Goal: Check status

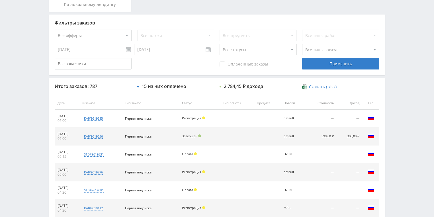
scroll to position [114, 0]
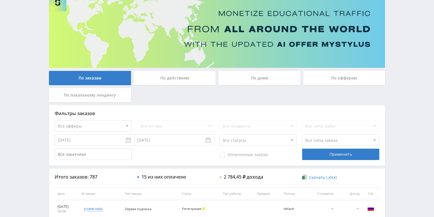
click at [175, 74] on div "По действиям" at bounding box center [175, 78] width 82 height 14
click at [0, 0] on input "По действиям" at bounding box center [0, 0] width 0 height 0
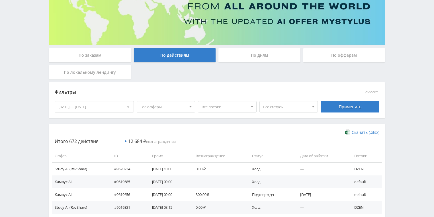
click at [239, 61] on div "По дням" at bounding box center [260, 55] width 82 height 14
click at [0, 0] on input "По дням" at bounding box center [0, 0] width 0 height 0
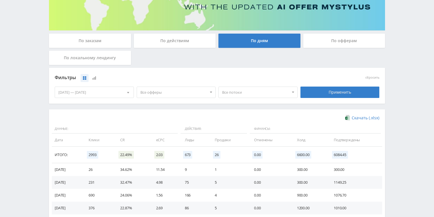
scroll to position [137, 0]
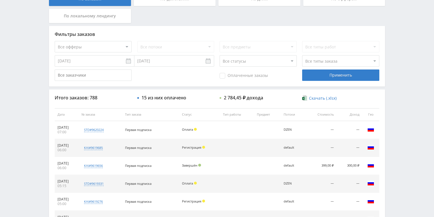
scroll to position [68, 0]
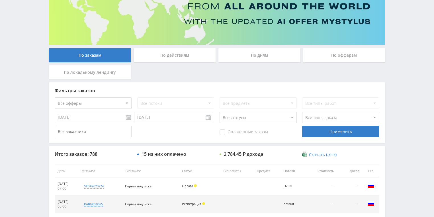
click at [187, 60] on div "По действиям" at bounding box center [175, 55] width 82 height 14
click at [176, 55] on div "По действиям" at bounding box center [175, 55] width 82 height 14
click at [0, 0] on input "По действиям" at bounding box center [0, 0] width 0 height 0
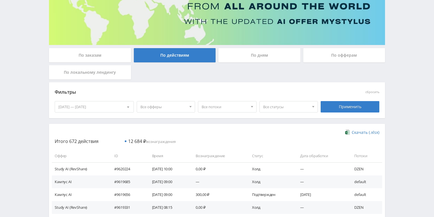
click at [246, 54] on div "По дням" at bounding box center [260, 55] width 82 height 14
click at [0, 0] on input "По дням" at bounding box center [0, 0] width 0 height 0
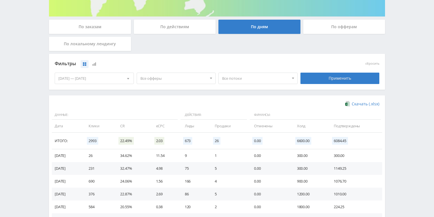
scroll to position [137, 0]
